Goal: Check status: Check status

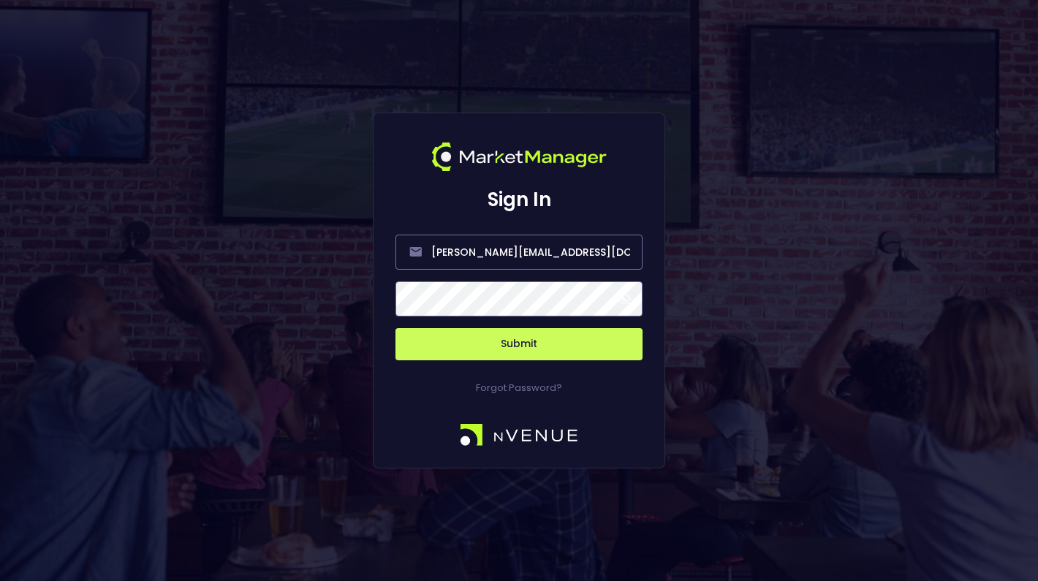
click at [628, 301] on span at bounding box center [624, 298] width 13 height 13
click at [568, 340] on button "Submit" at bounding box center [519, 344] width 247 height 32
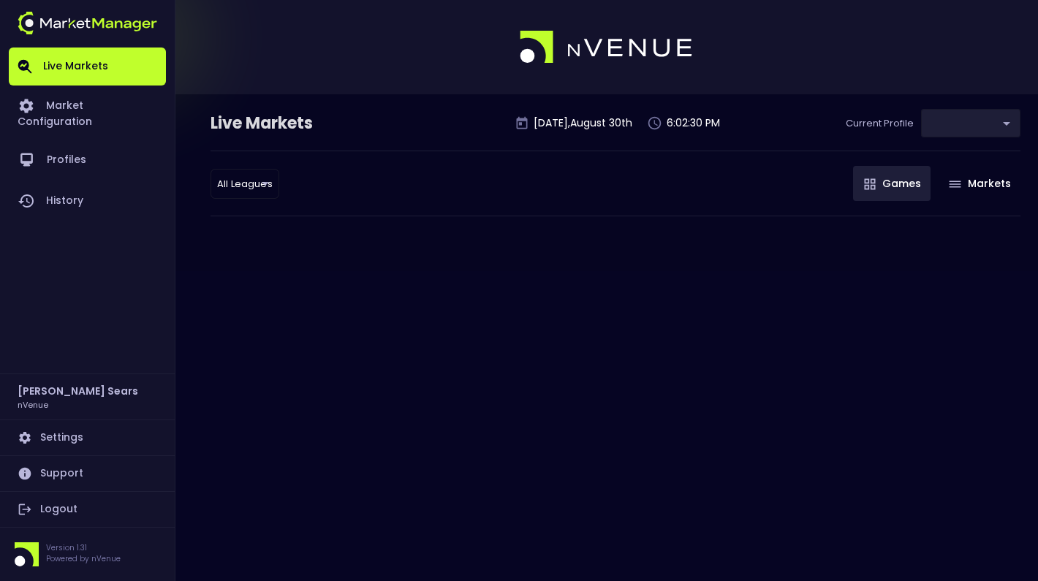
type input "d66ee90f-df8e-430e-a05c-aaf70ad95ad9"
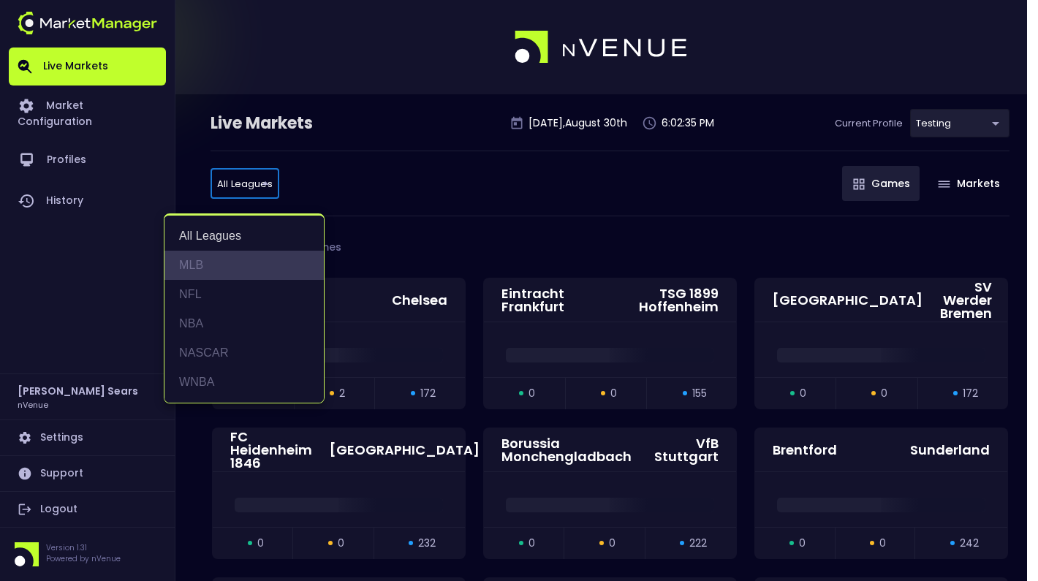
click at [206, 268] on li "MLB" at bounding box center [243, 265] width 159 height 29
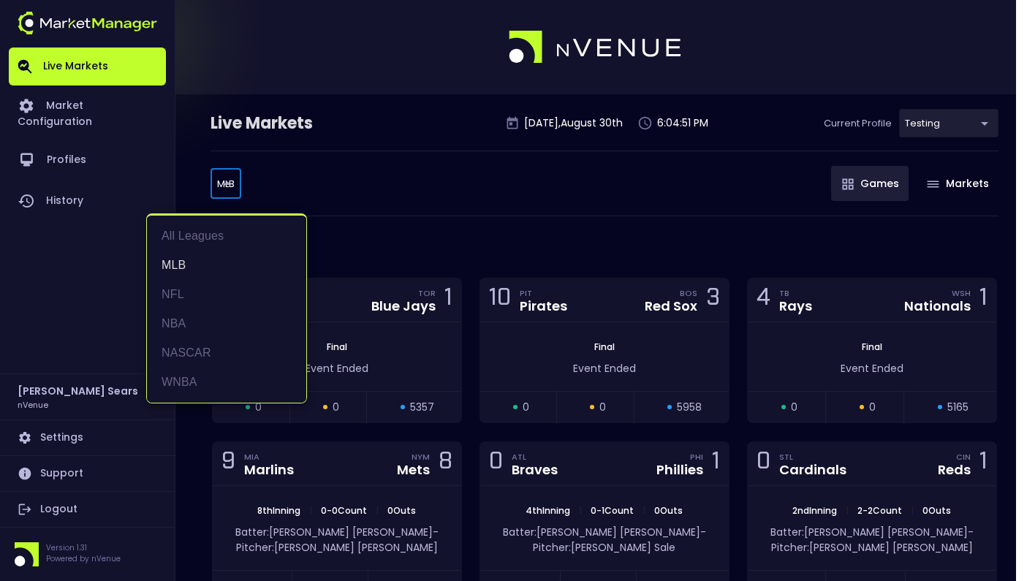
click at [185, 382] on li "WNBA" at bounding box center [226, 382] width 159 height 29
type input "WNBA"
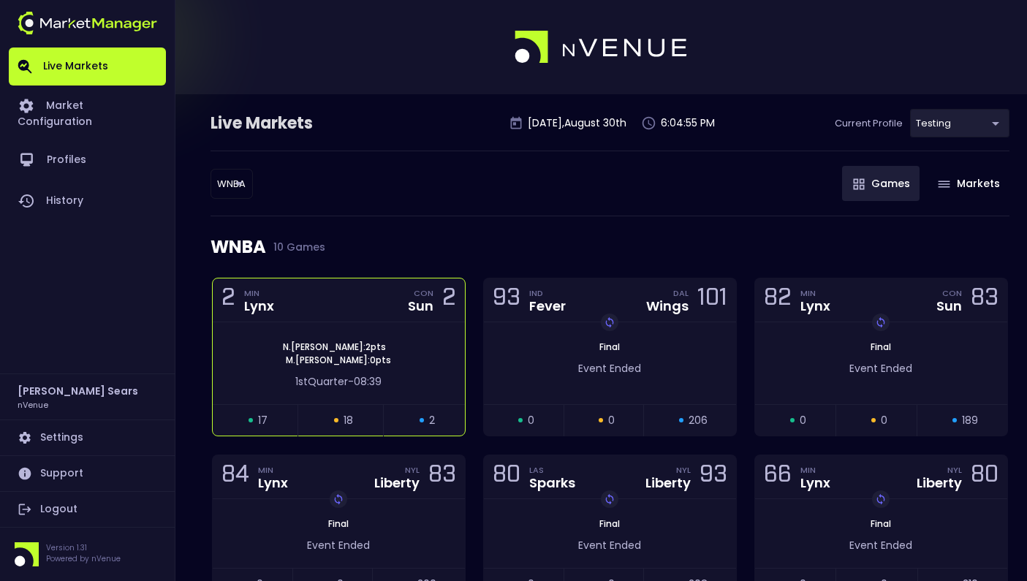
click at [363, 365] on span "[PERSON_NAME] : 0 pts" at bounding box center [338, 360] width 114 height 13
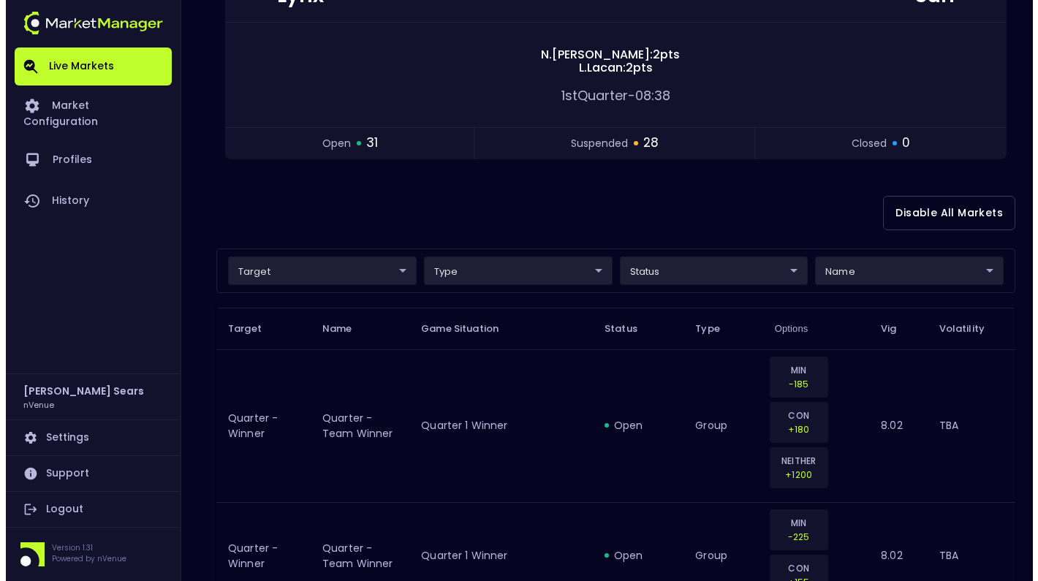
scroll to position [194, 0]
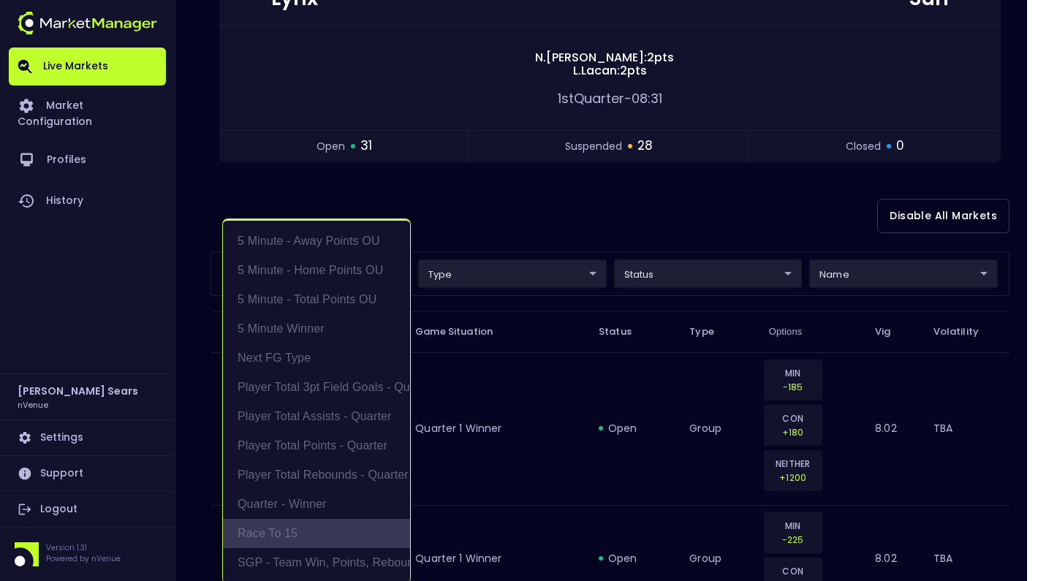
click at [277, 534] on li "Race to 15" at bounding box center [316, 533] width 187 height 29
type input "Race to 15"
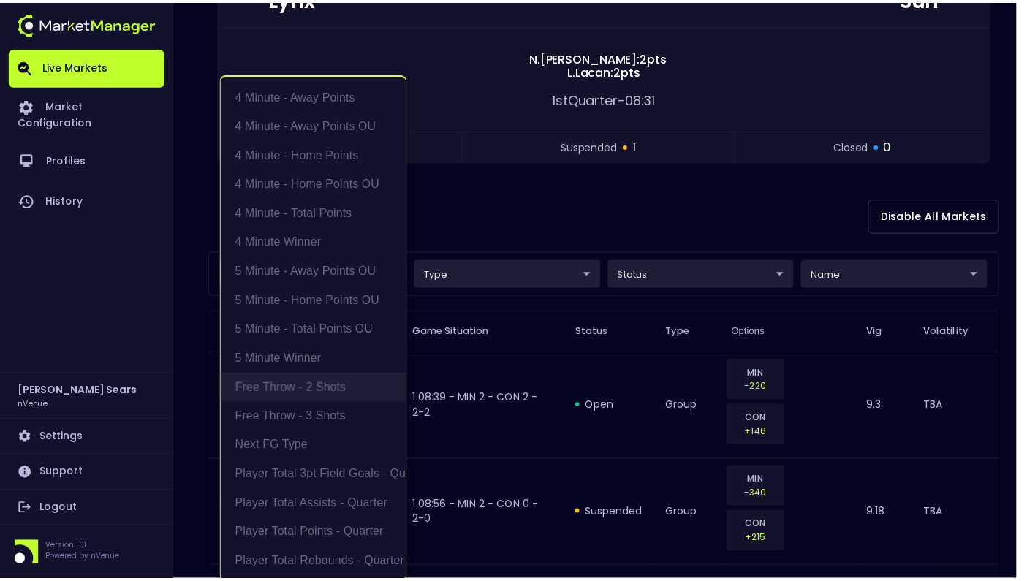
scroll to position [3, 0]
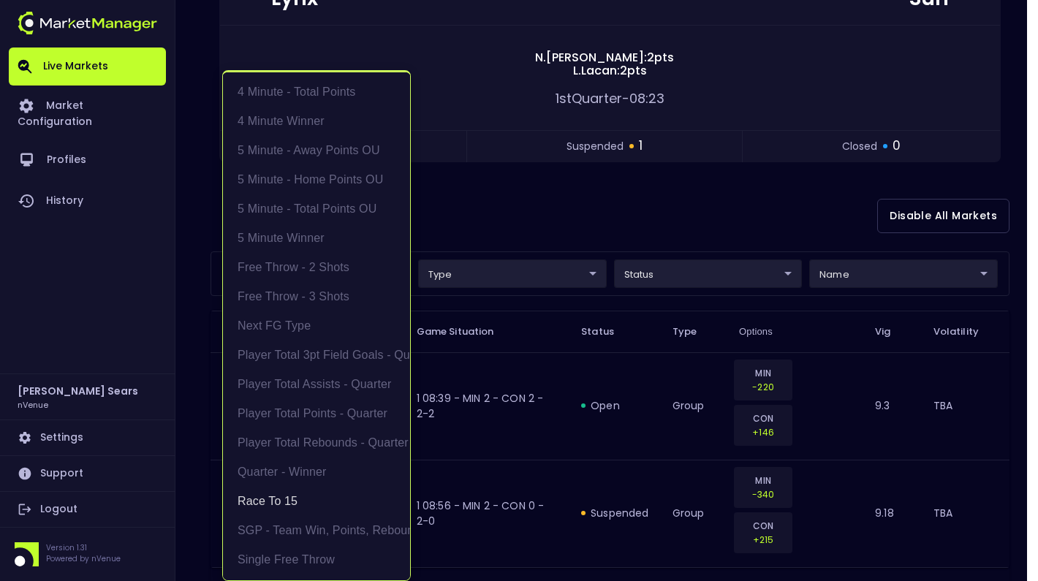
click at [498, 230] on div at bounding box center [519, 290] width 1038 height 581
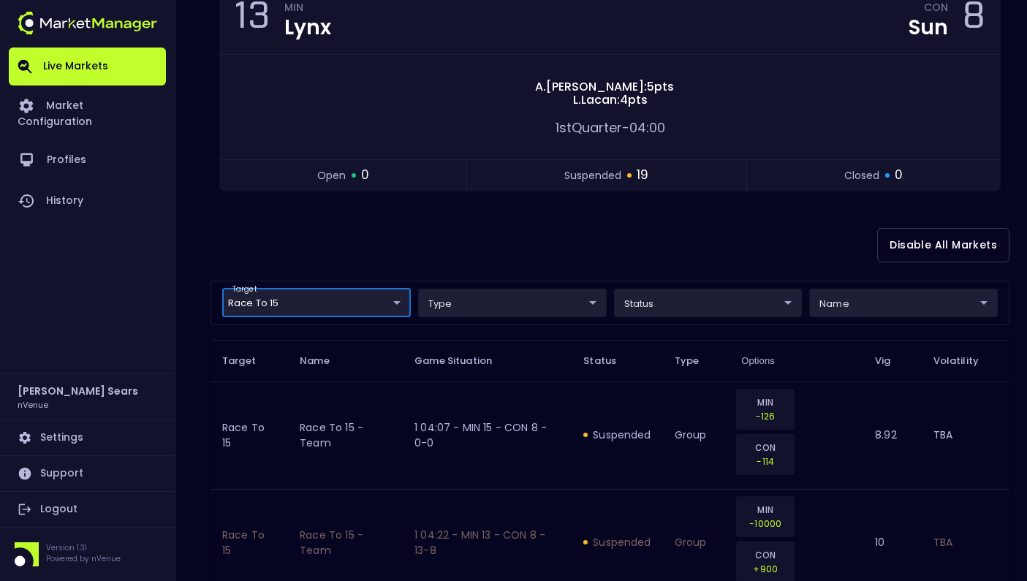
scroll to position [0, 0]
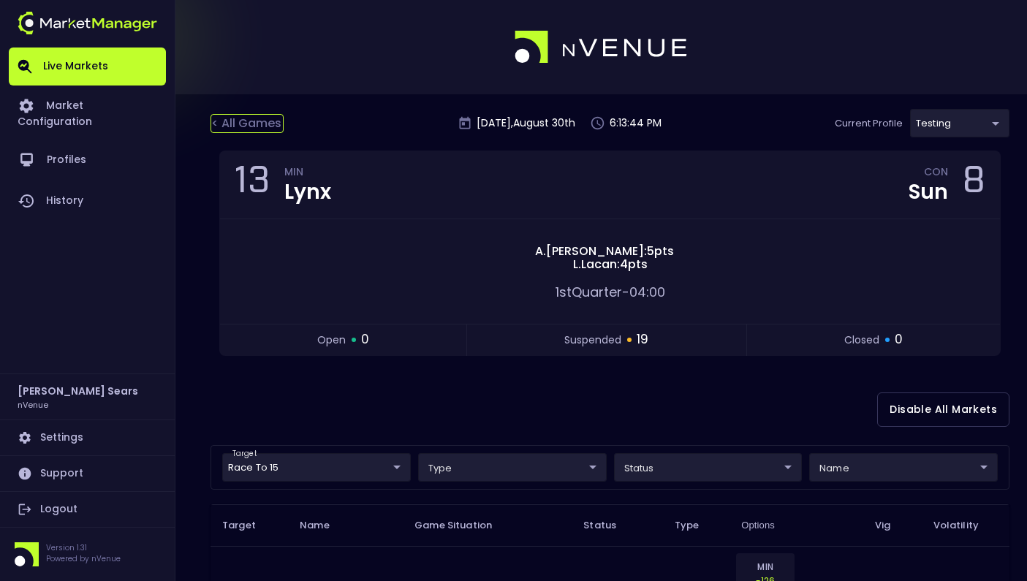
click at [230, 126] on div "< All Games" at bounding box center [247, 123] width 73 height 19
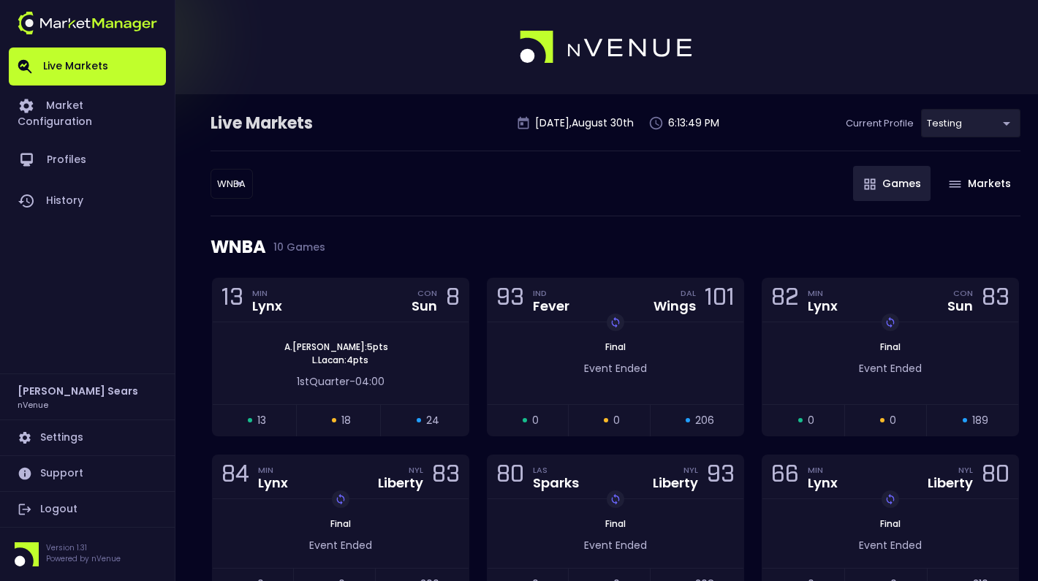
click at [232, 182] on body "Live Markets Market Configuration Profiles History [PERSON_NAME] nVenue Setting…" at bounding box center [519, 501] width 1038 height 1002
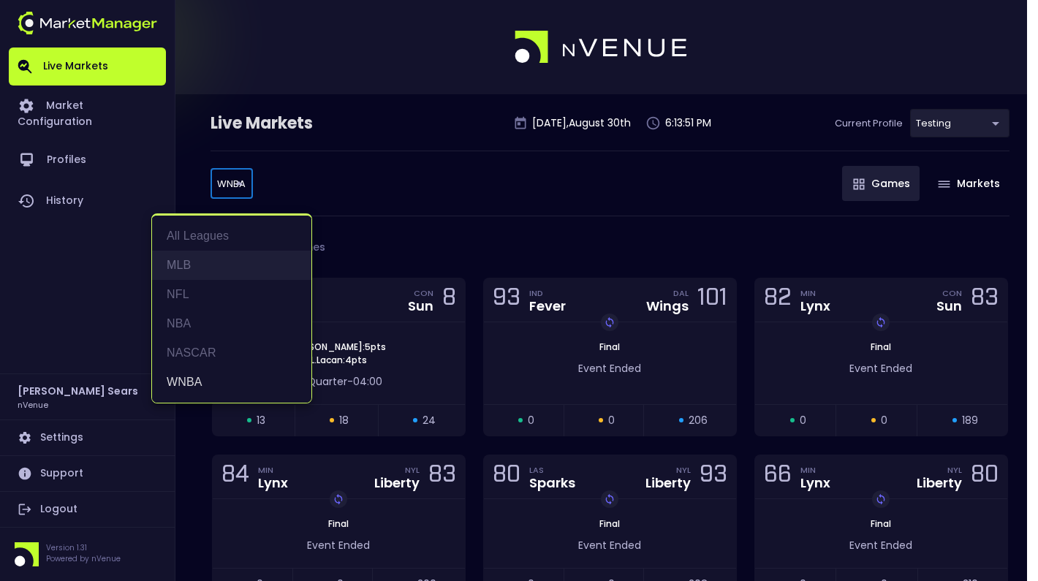
click at [201, 269] on li "MLB" at bounding box center [231, 265] width 159 height 29
type input "MLB"
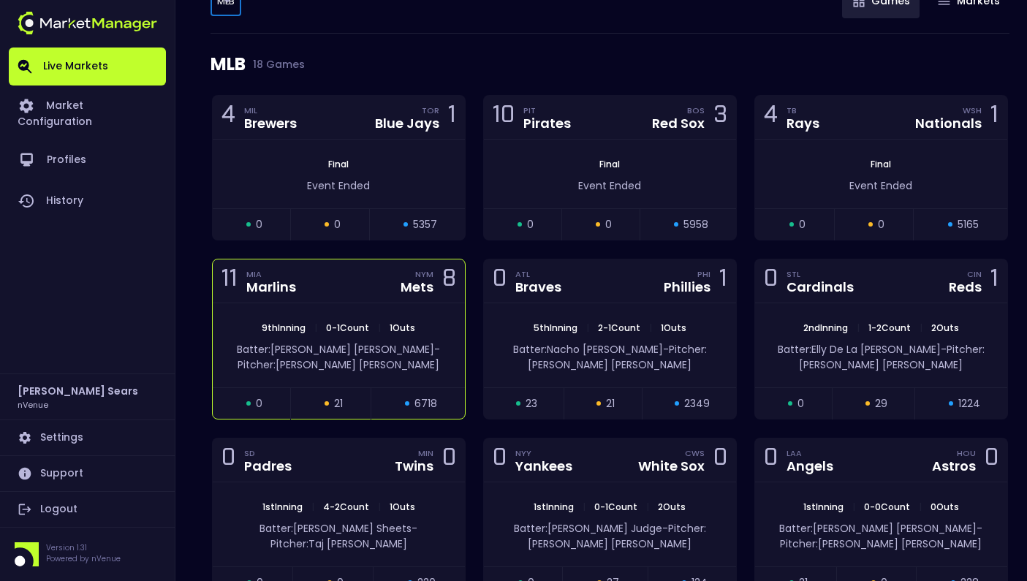
scroll to position [184, 0]
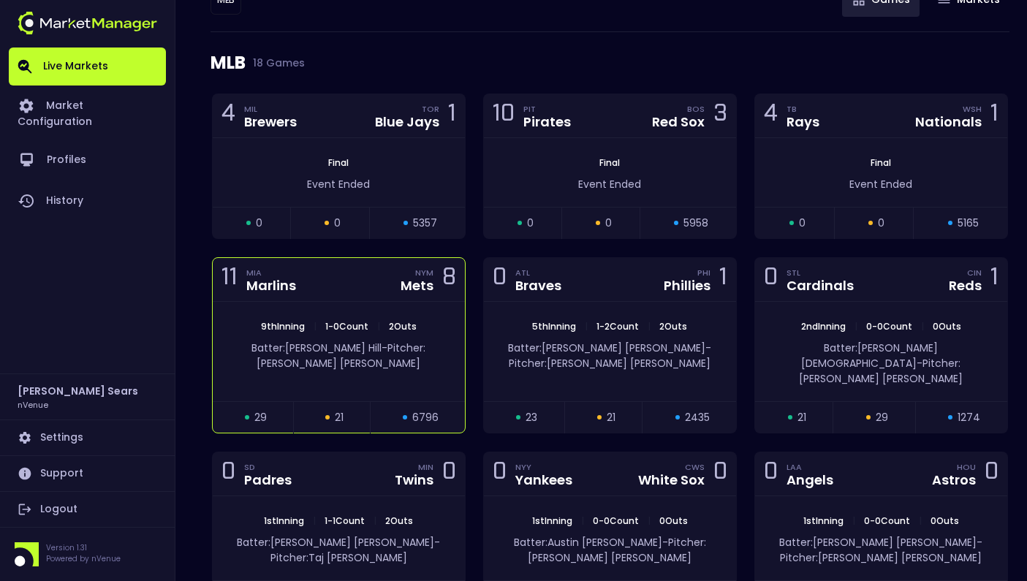
click at [363, 281] on div "11 MIA Marlins NYM Mets 8" at bounding box center [339, 280] width 252 height 44
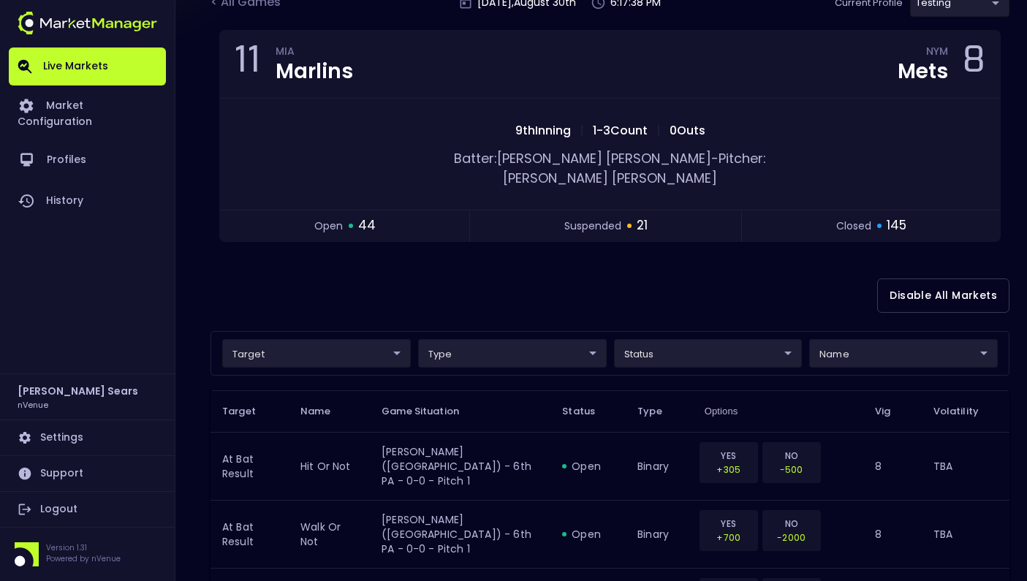
scroll to position [0, 0]
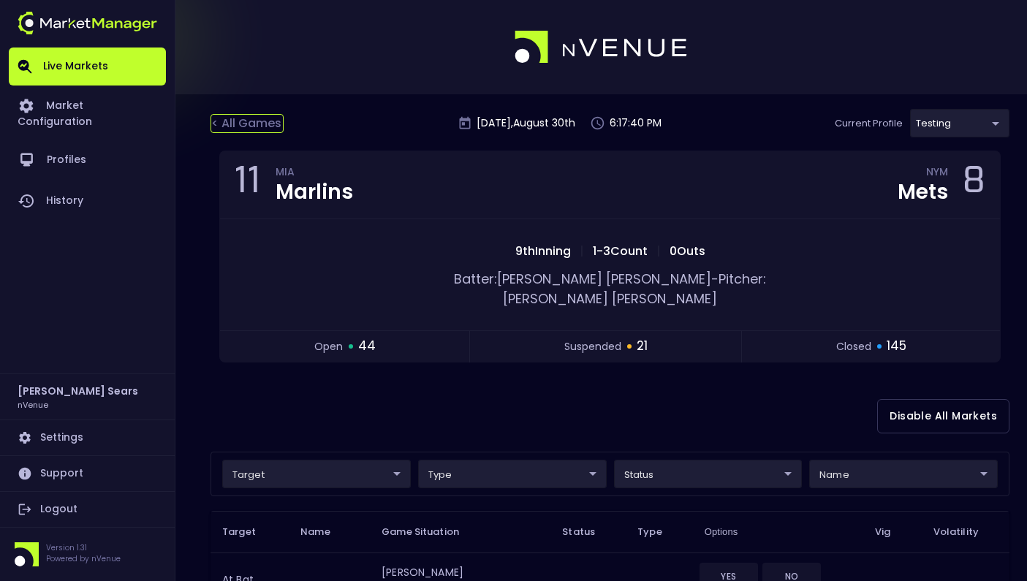
click at [263, 125] on div "< All Games" at bounding box center [247, 123] width 73 height 19
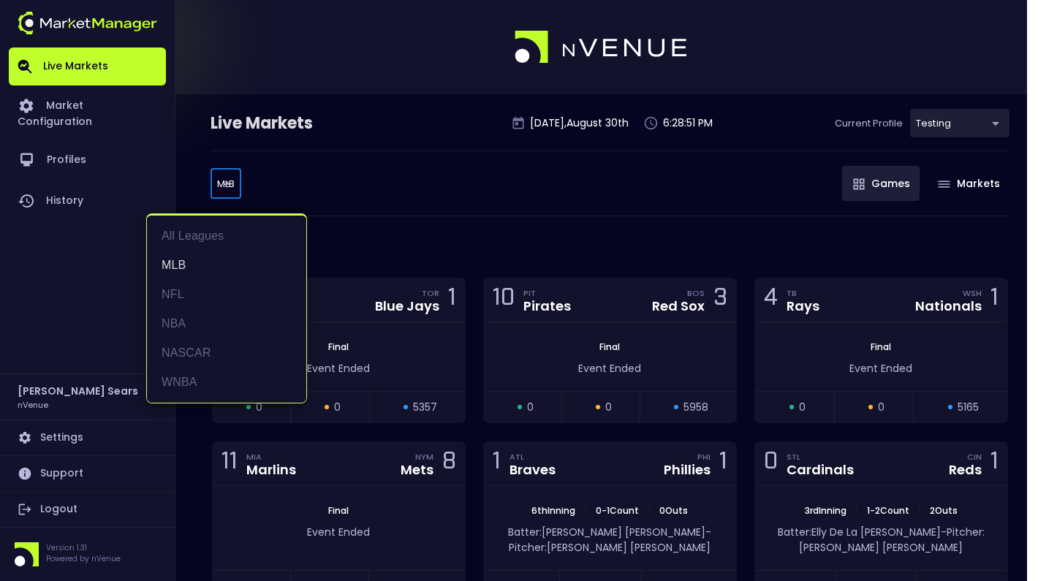
click at [191, 382] on li "WNBA" at bounding box center [226, 382] width 159 height 29
type input "WNBA"
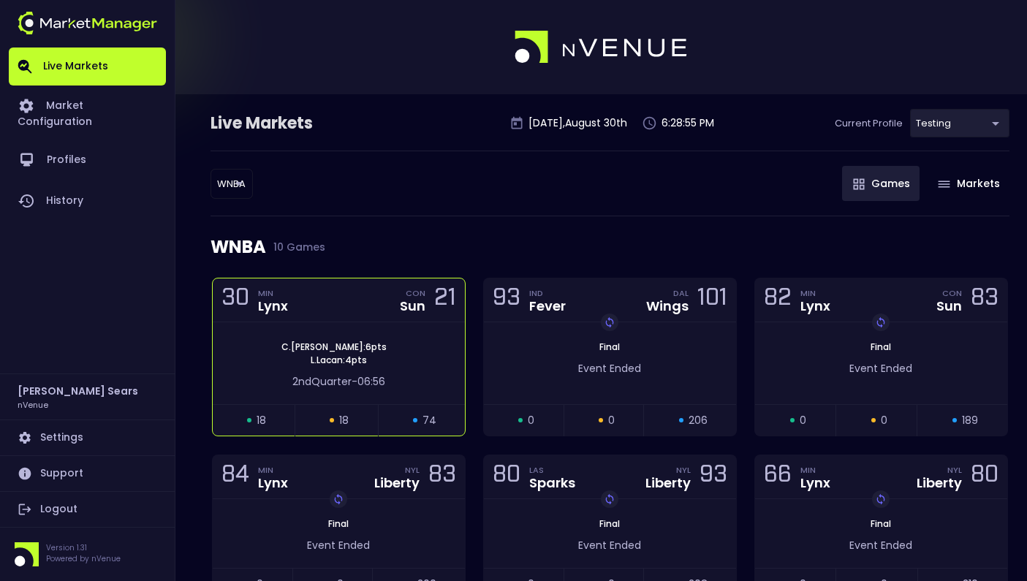
click at [278, 371] on div "2nd Quarter - 06:56" at bounding box center [339, 378] width 252 height 23
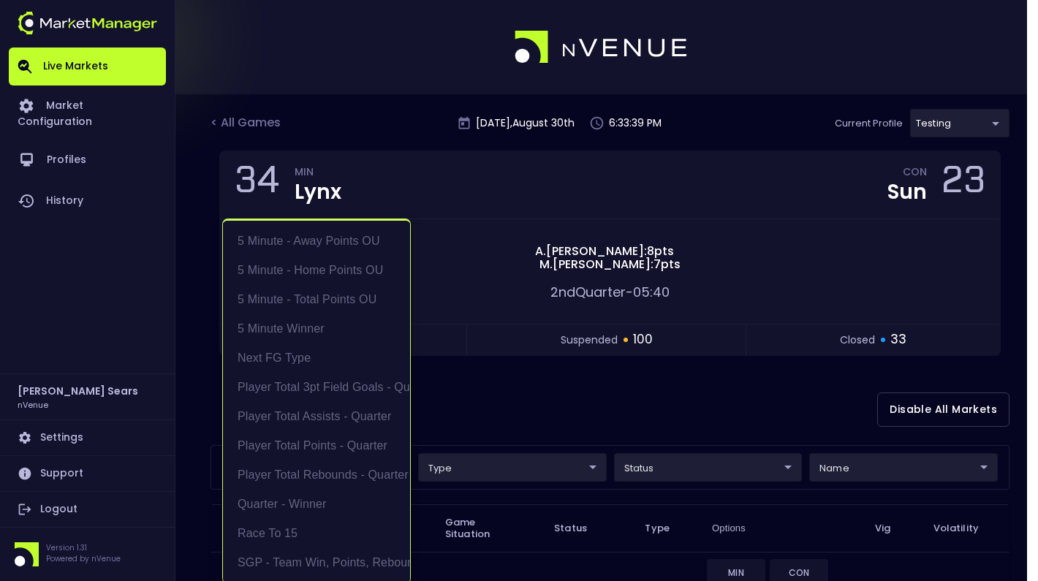
click at [293, 529] on li "Race to 15" at bounding box center [316, 530] width 187 height 29
type input "Race to 15"
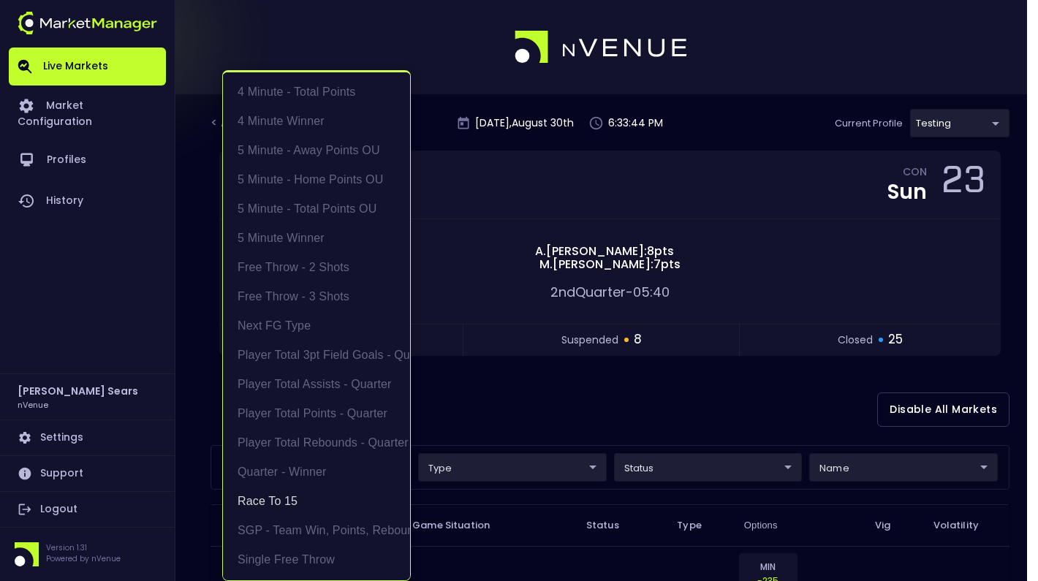
click at [482, 386] on div at bounding box center [519, 290] width 1038 height 581
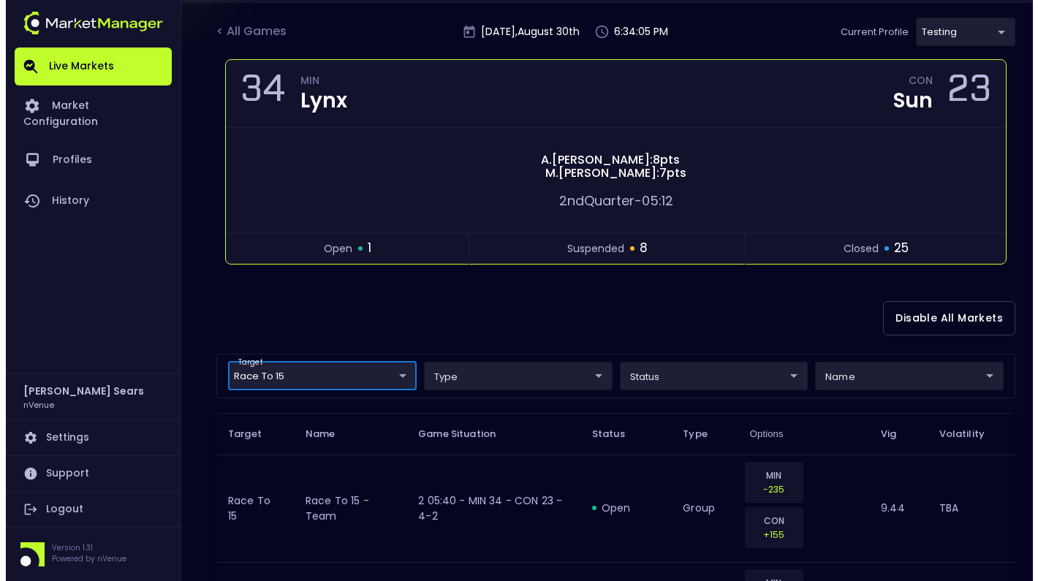
scroll to position [93, 0]
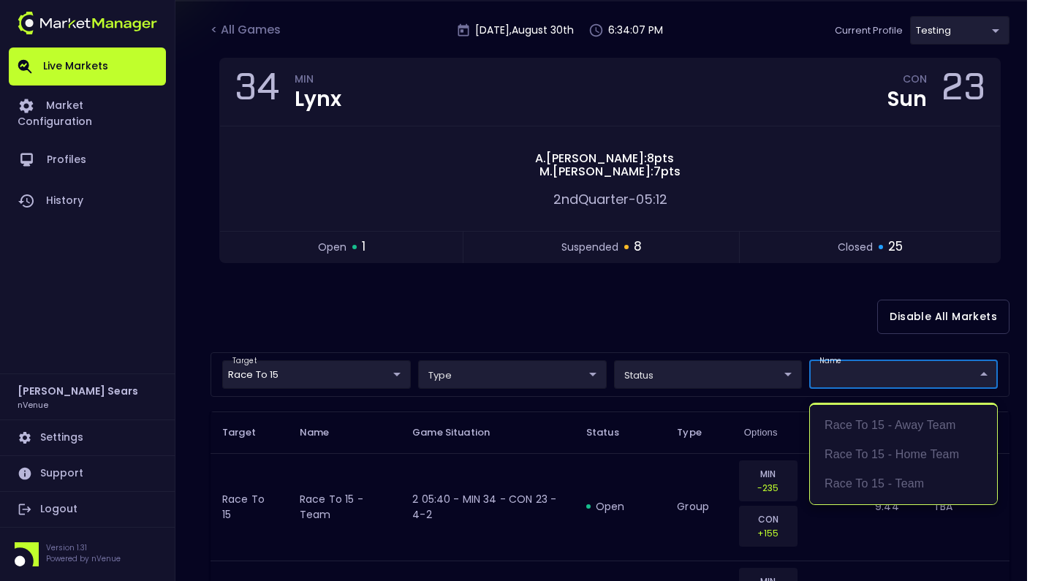
click at [882, 484] on li "Race to 15 - team" at bounding box center [903, 483] width 187 height 29
type input "Race to 15 - team"
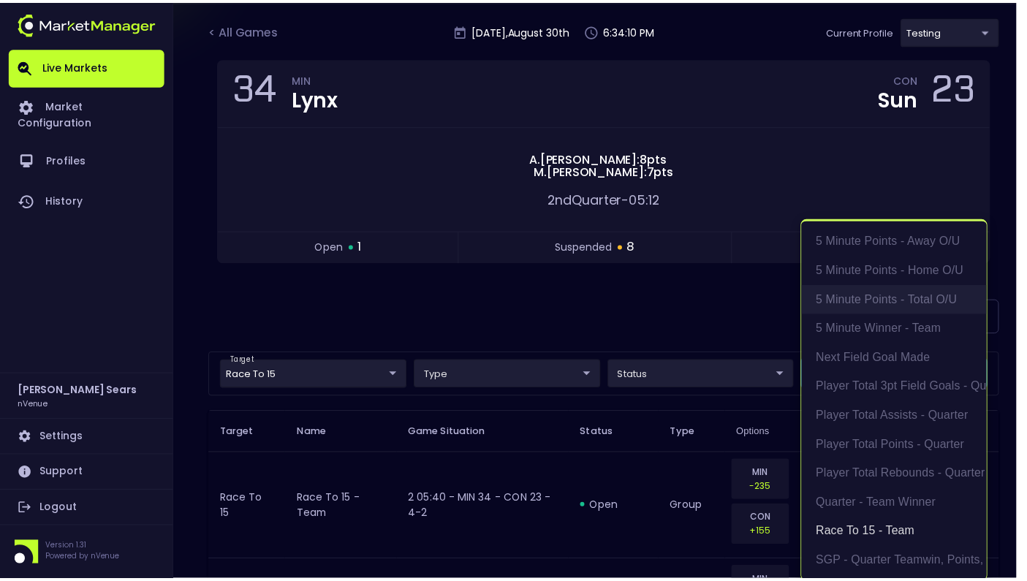
scroll to position [3, 0]
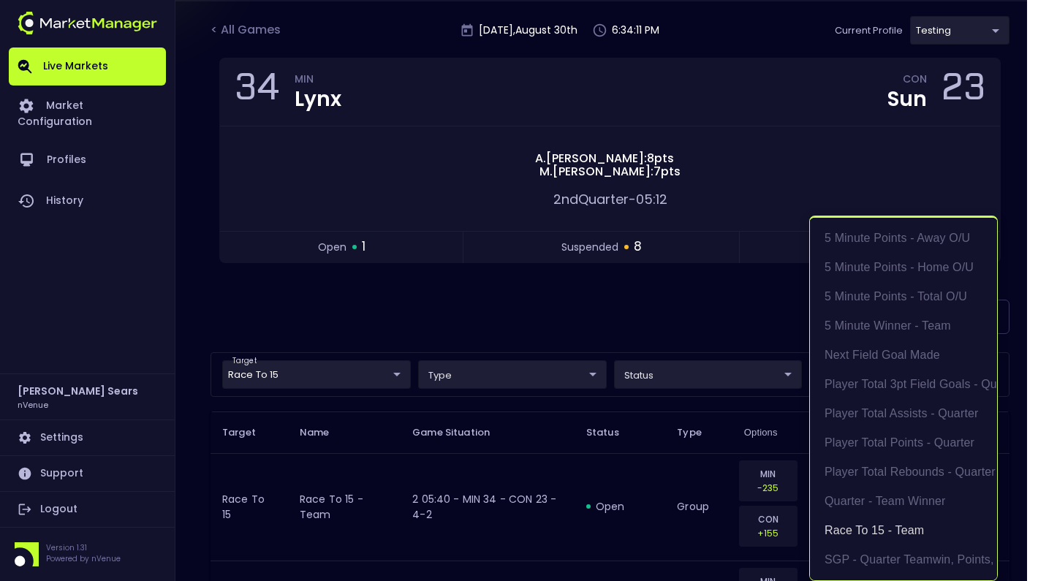
click at [708, 316] on div at bounding box center [519, 290] width 1038 height 581
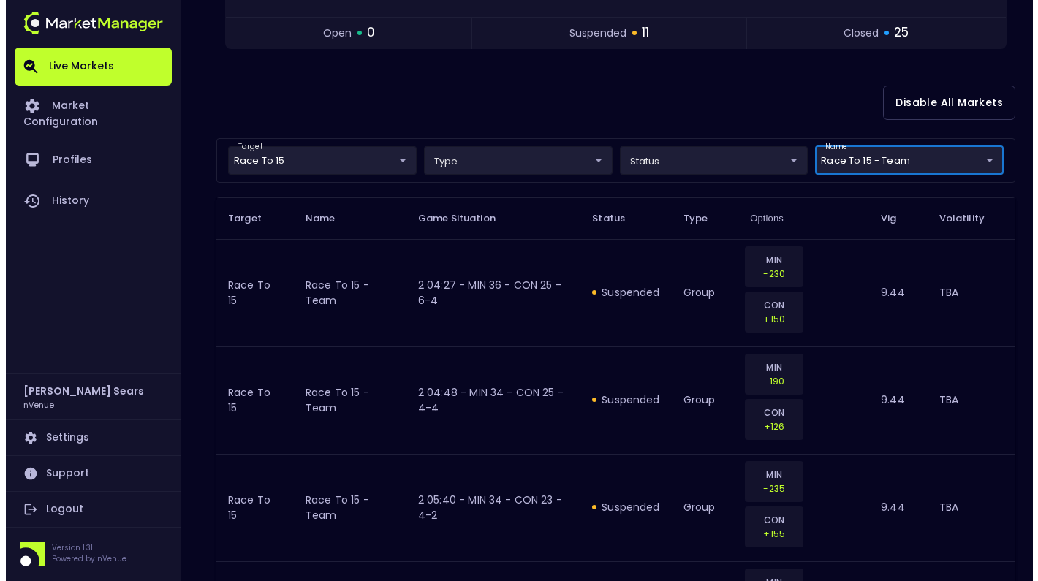
scroll to position [0, 0]
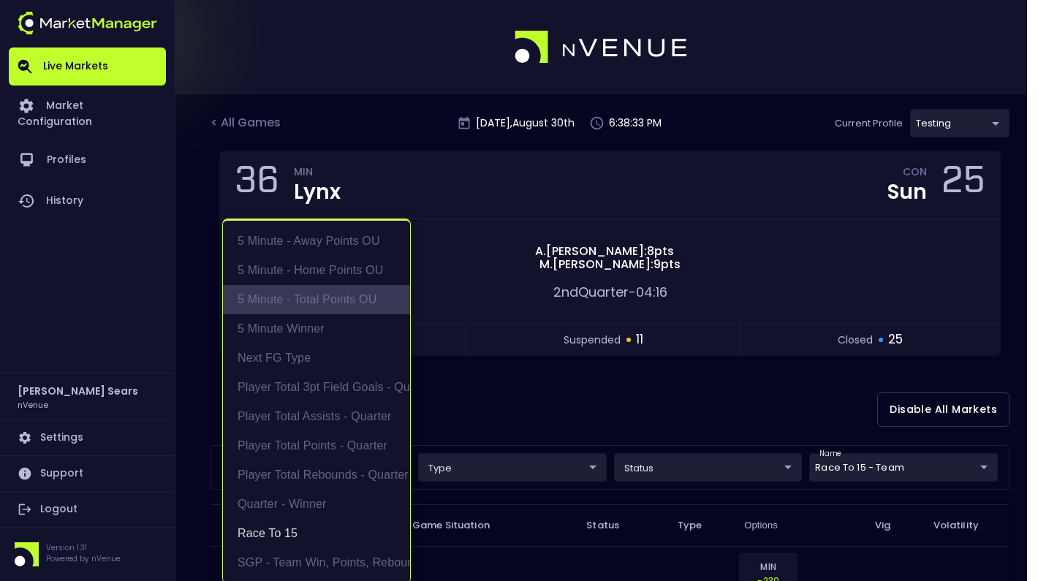
click at [329, 296] on li "5 Minute - Total Points OU" at bounding box center [316, 299] width 187 height 29
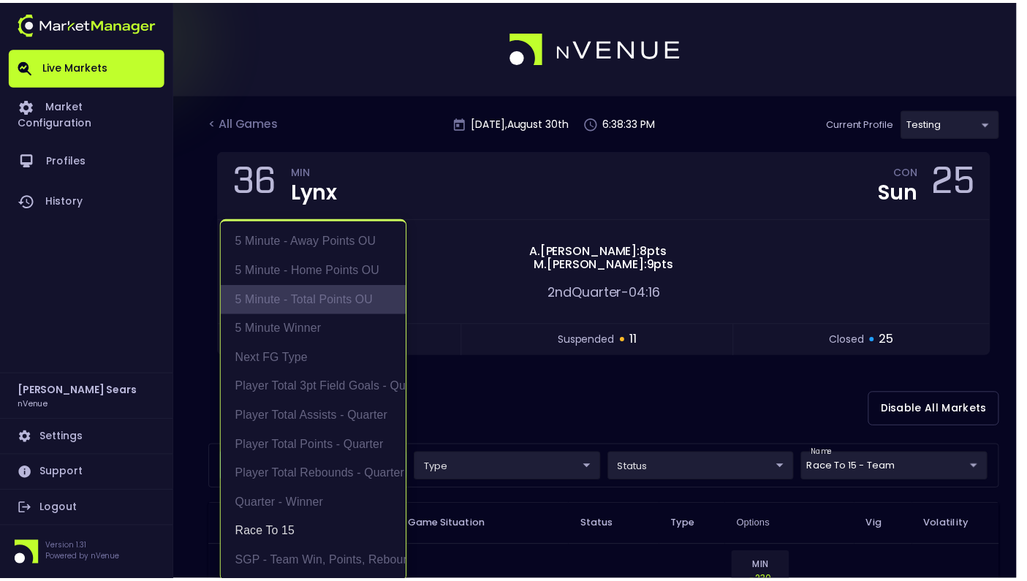
scroll to position [3, 0]
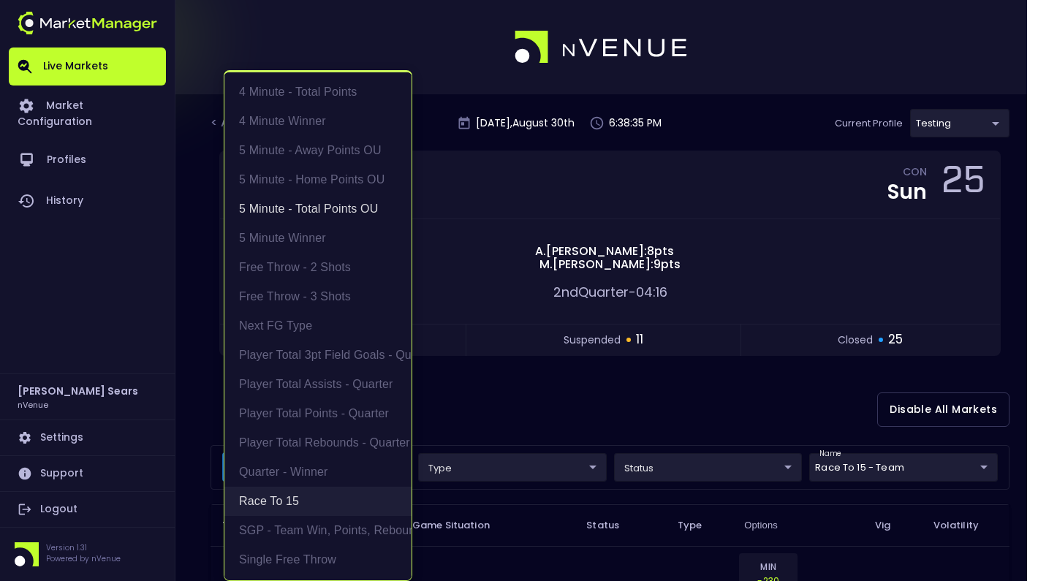
click at [271, 496] on li "Race to 15" at bounding box center [317, 501] width 187 height 29
type input "5 Minute - Total Points OU"
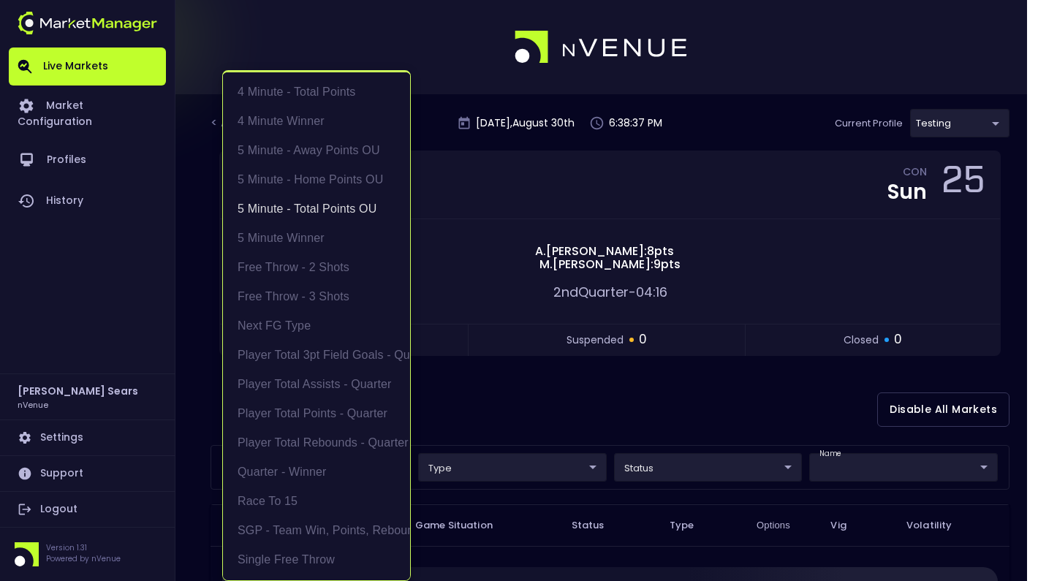
click at [507, 401] on div at bounding box center [519, 290] width 1038 height 581
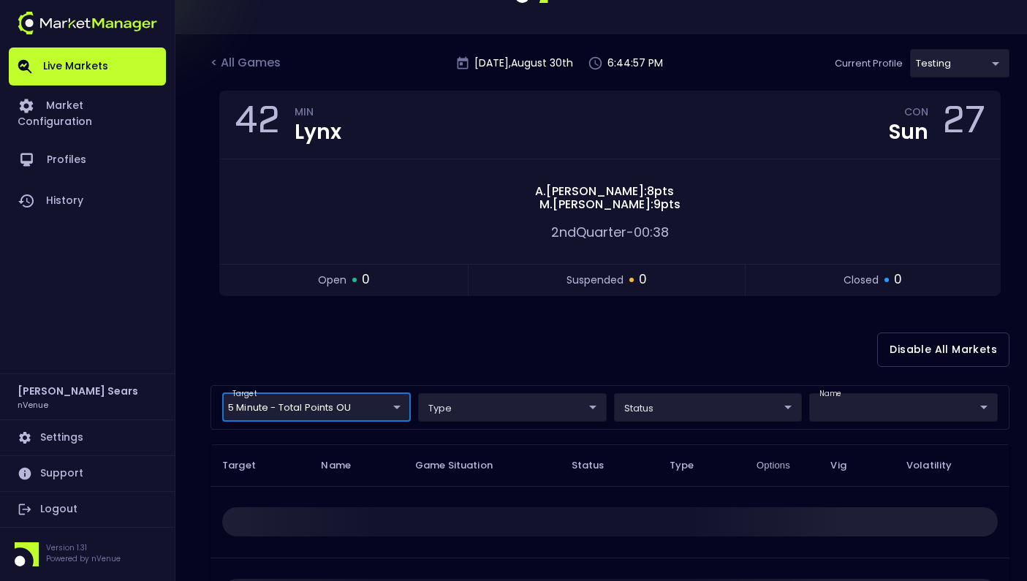
scroll to position [0, 0]
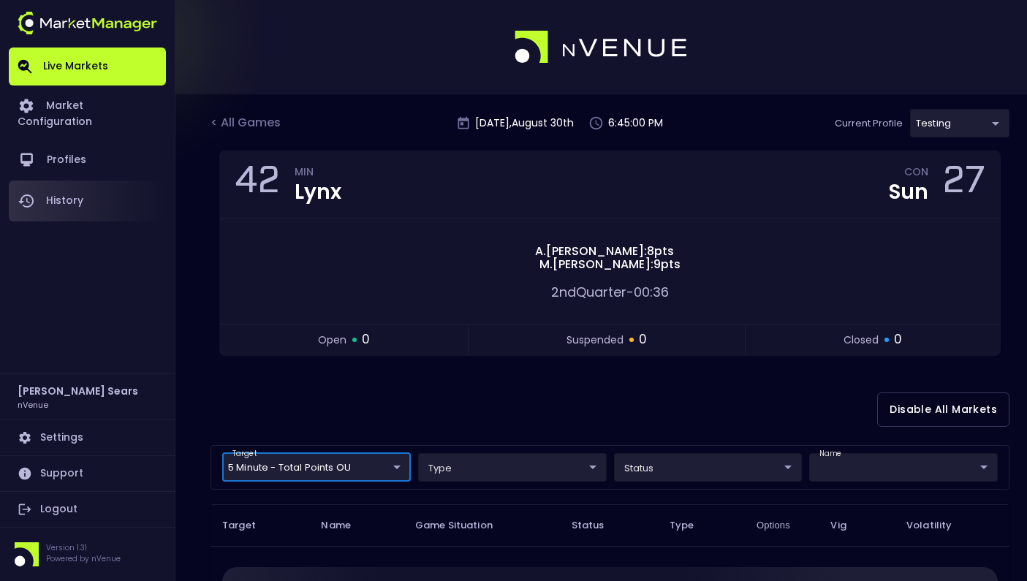
click at [78, 190] on link "History" at bounding box center [87, 201] width 157 height 41
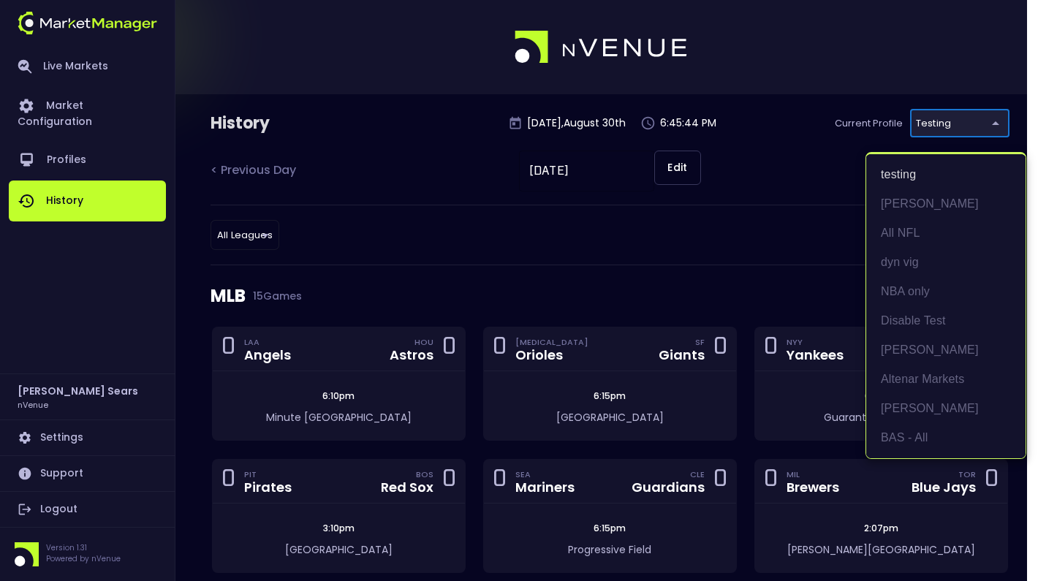
click at [909, 442] on li "BAS - All" at bounding box center [945, 437] width 159 height 29
type input "0d810fa5-e353-4d9c-b11d-31f095cae871"
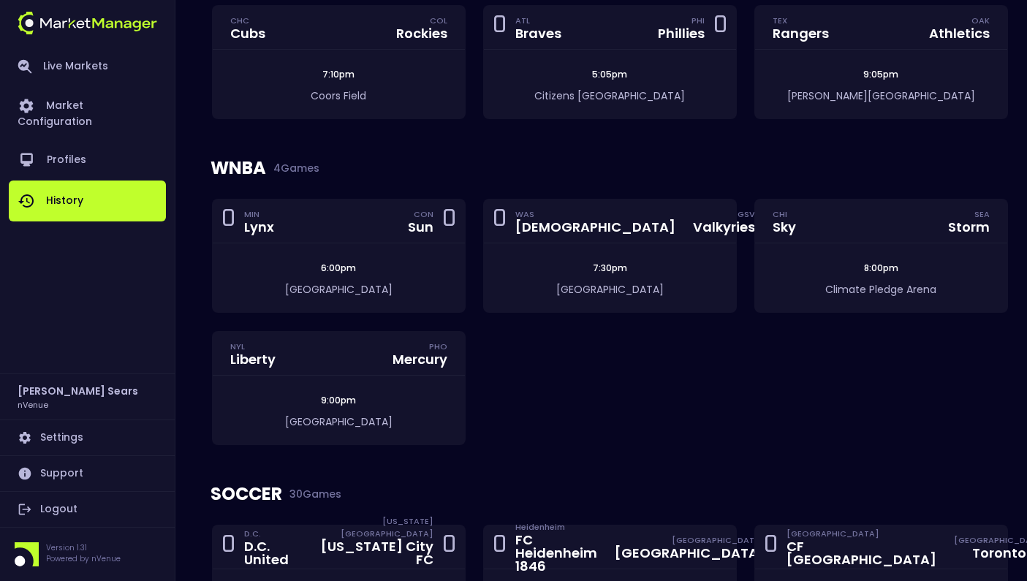
scroll to position [858, 0]
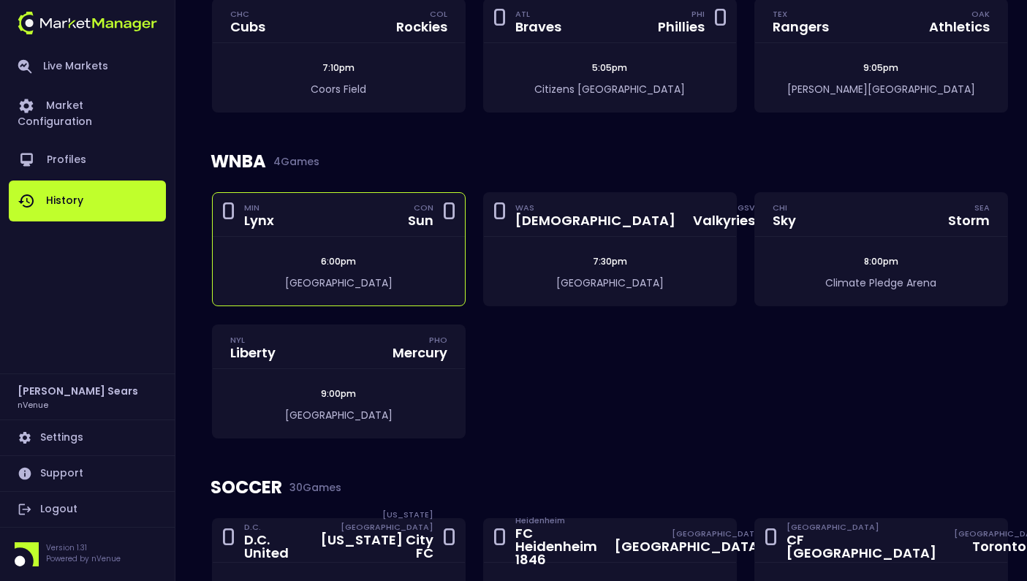
click at [455, 237] on div "6:00pm [GEOGRAPHIC_DATA]" at bounding box center [339, 271] width 252 height 69
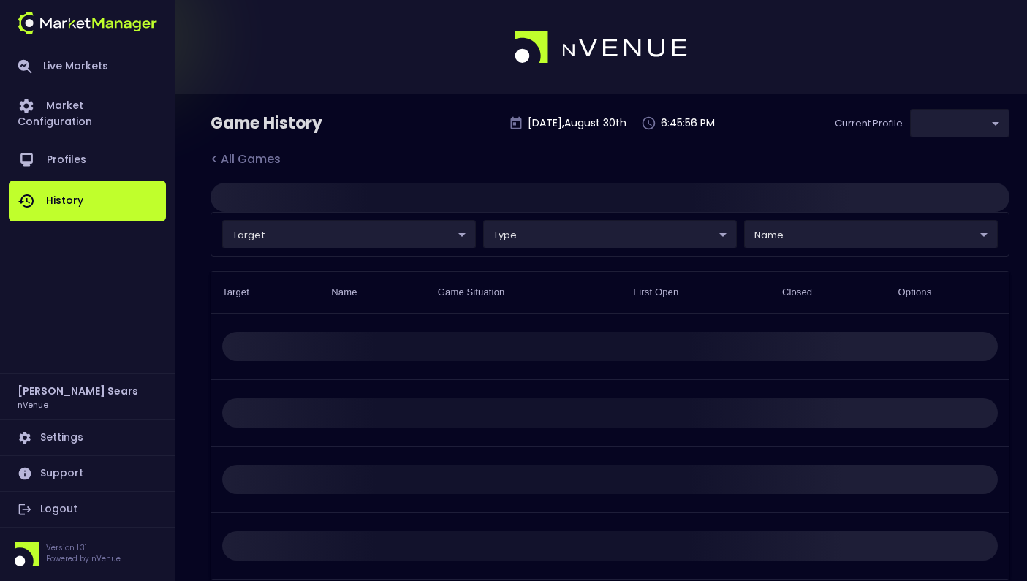
type input "0d810fa5-e353-4d9c-b11d-31f095cae871"
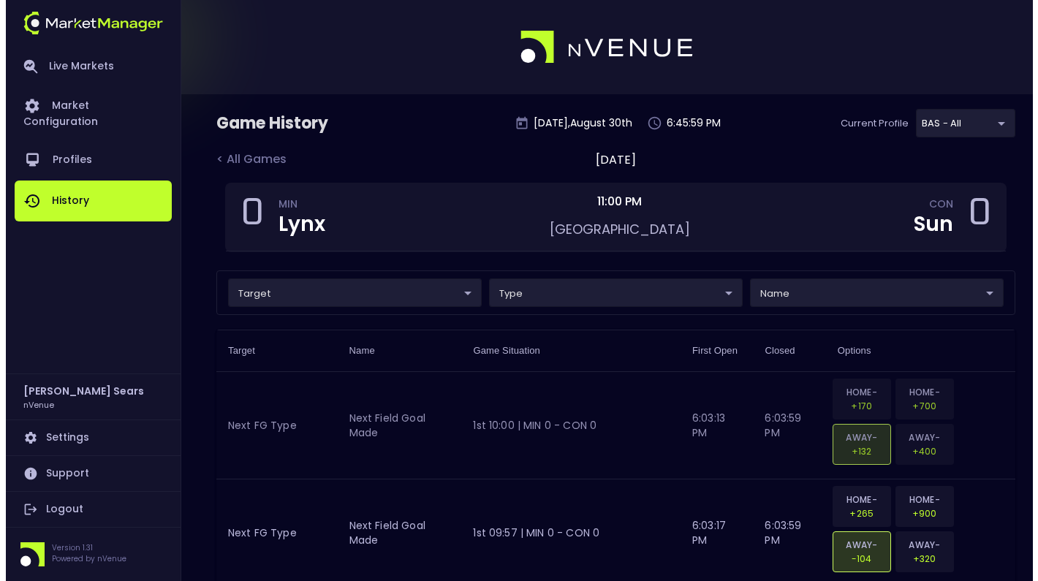
scroll to position [50, 0]
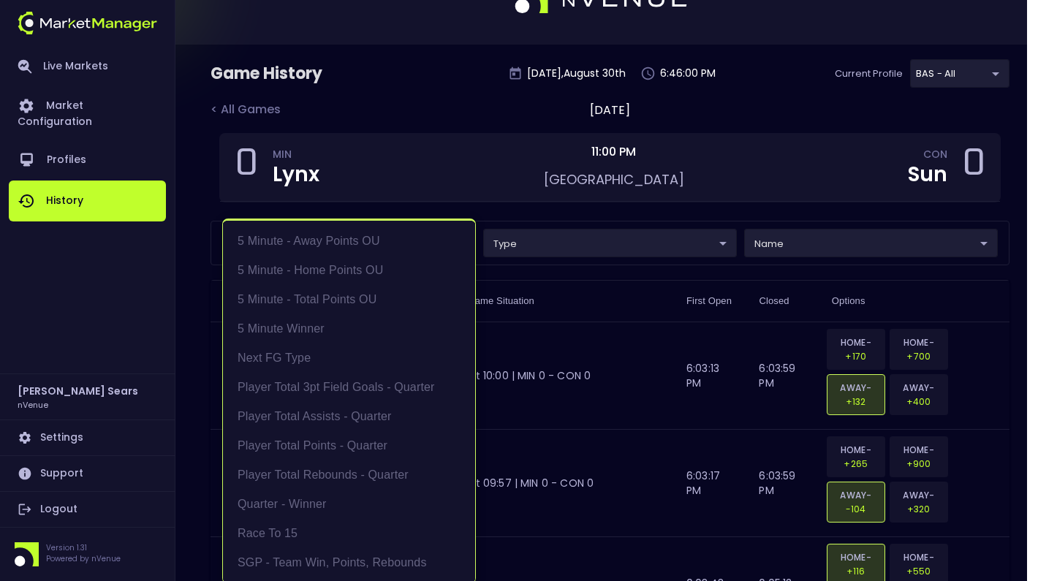
click at [364, 295] on li "5 Minute - Total Points OU" at bounding box center [349, 299] width 252 height 29
type input "5 Minute - Total Points OU"
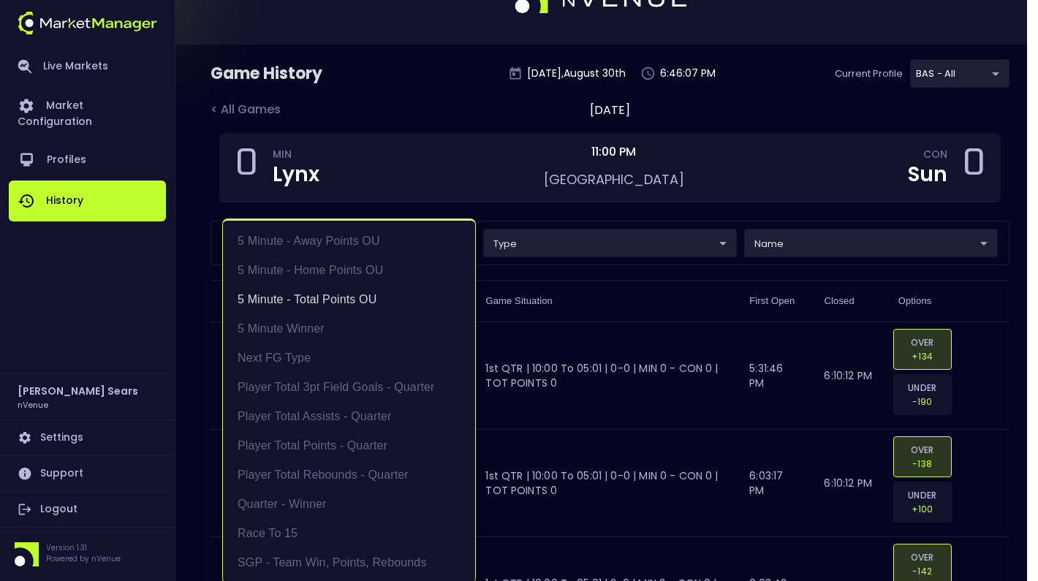
click at [626, 332] on div at bounding box center [519, 290] width 1038 height 581
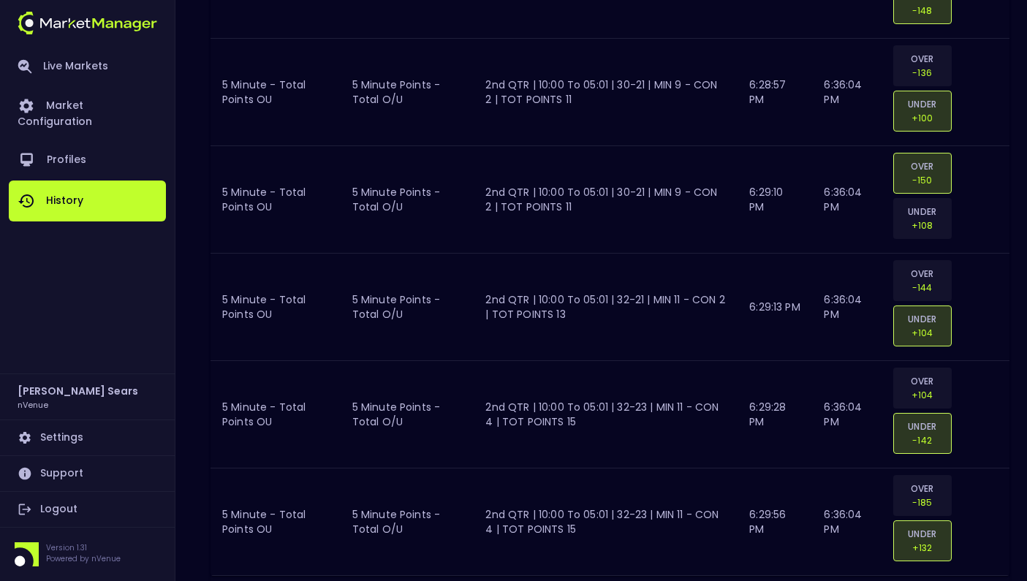
scroll to position [5237, 0]
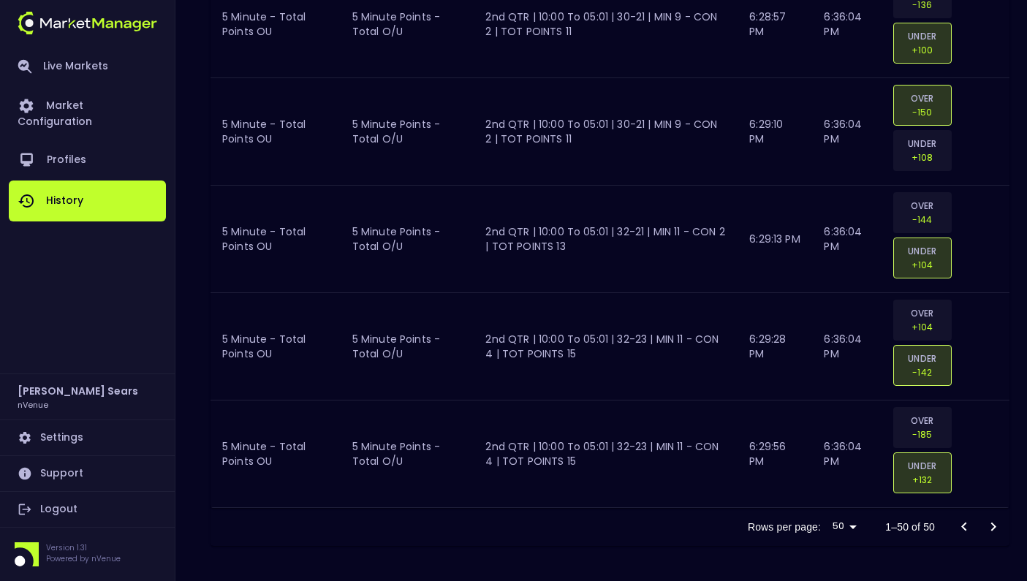
click at [996, 527] on div at bounding box center [979, 526] width 58 height 29
